Goal: Navigation & Orientation: Find specific page/section

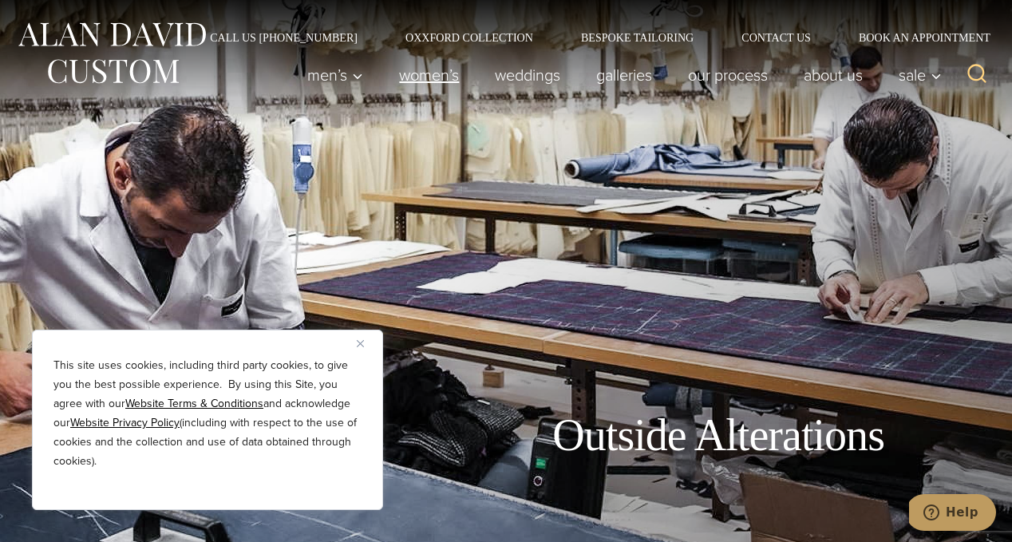
click at [426, 78] on link "Women’s" at bounding box center [430, 75] width 96 height 32
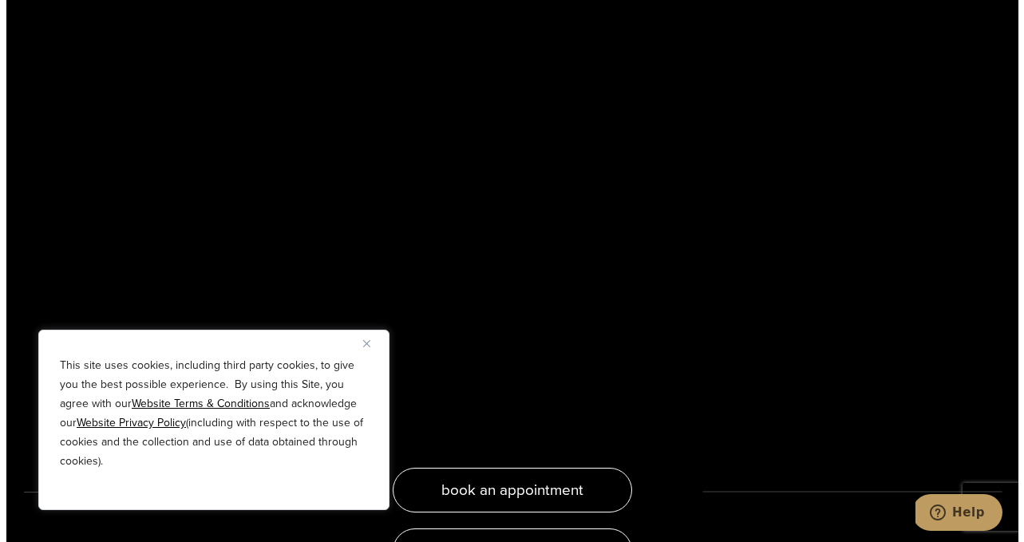
scroll to position [2947, 0]
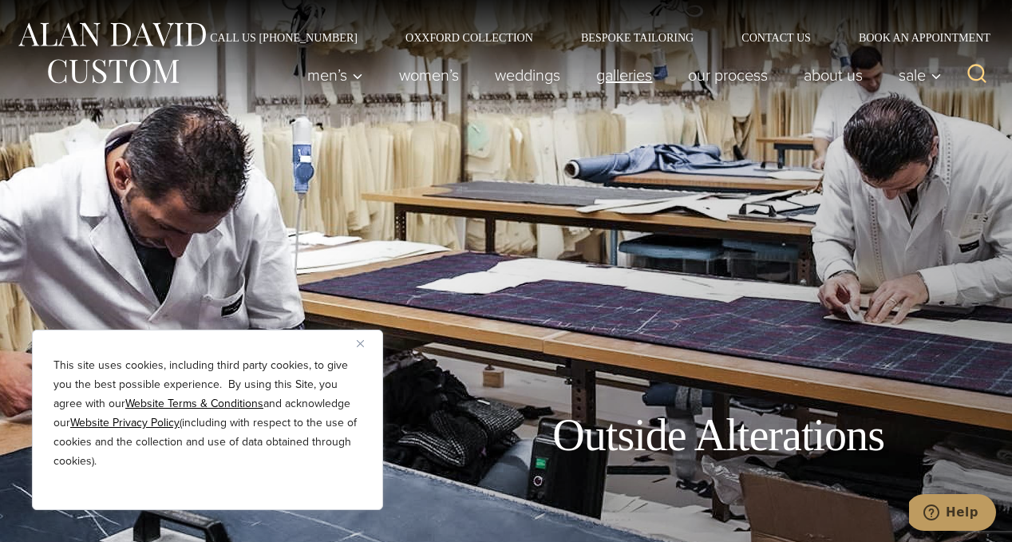
click at [617, 73] on link "Galleries" at bounding box center [625, 75] width 92 height 32
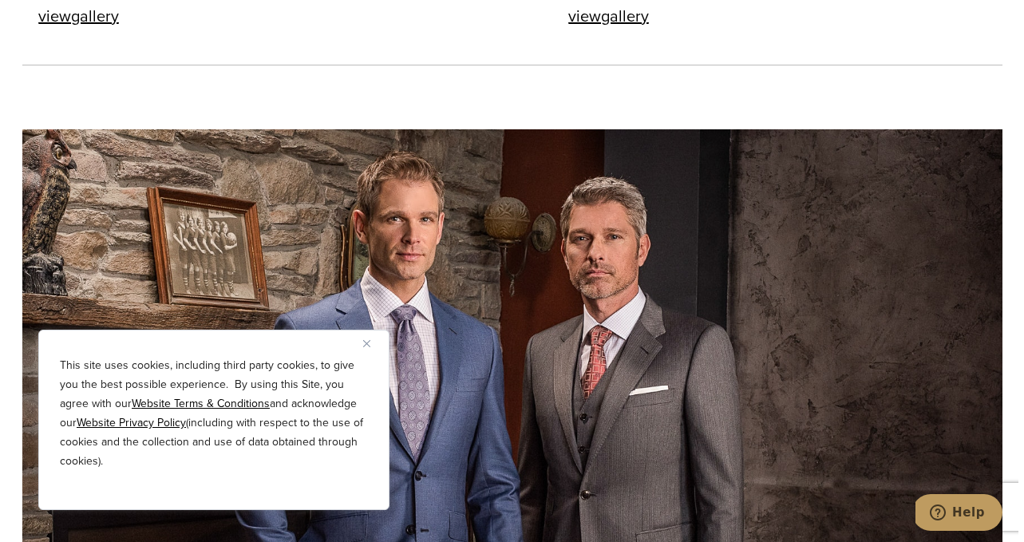
scroll to position [2458, 0]
